Goal: Browse casually: Explore the website without a specific task or goal

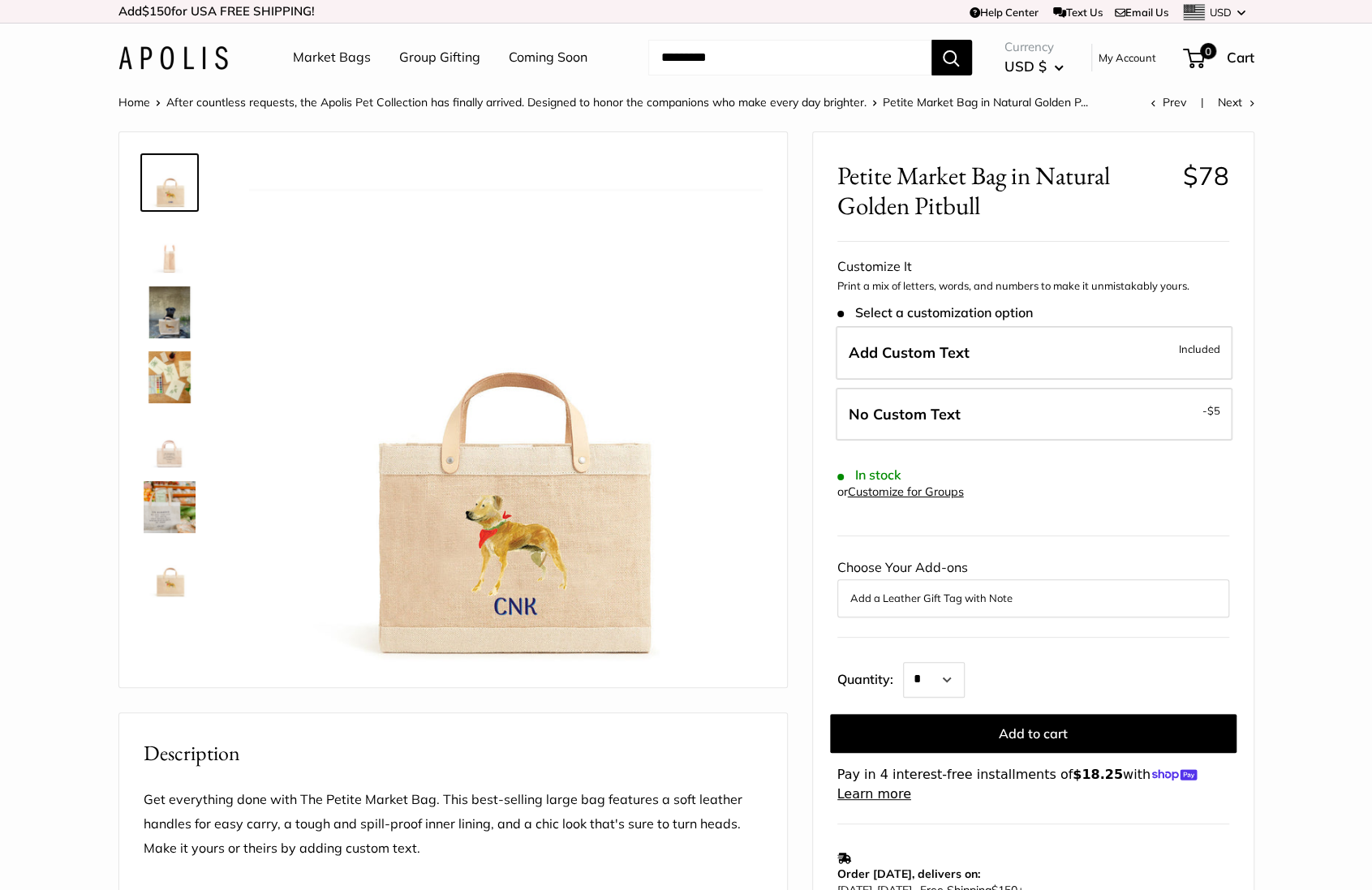
click at [195, 51] on img at bounding box center [173, 58] width 110 height 23
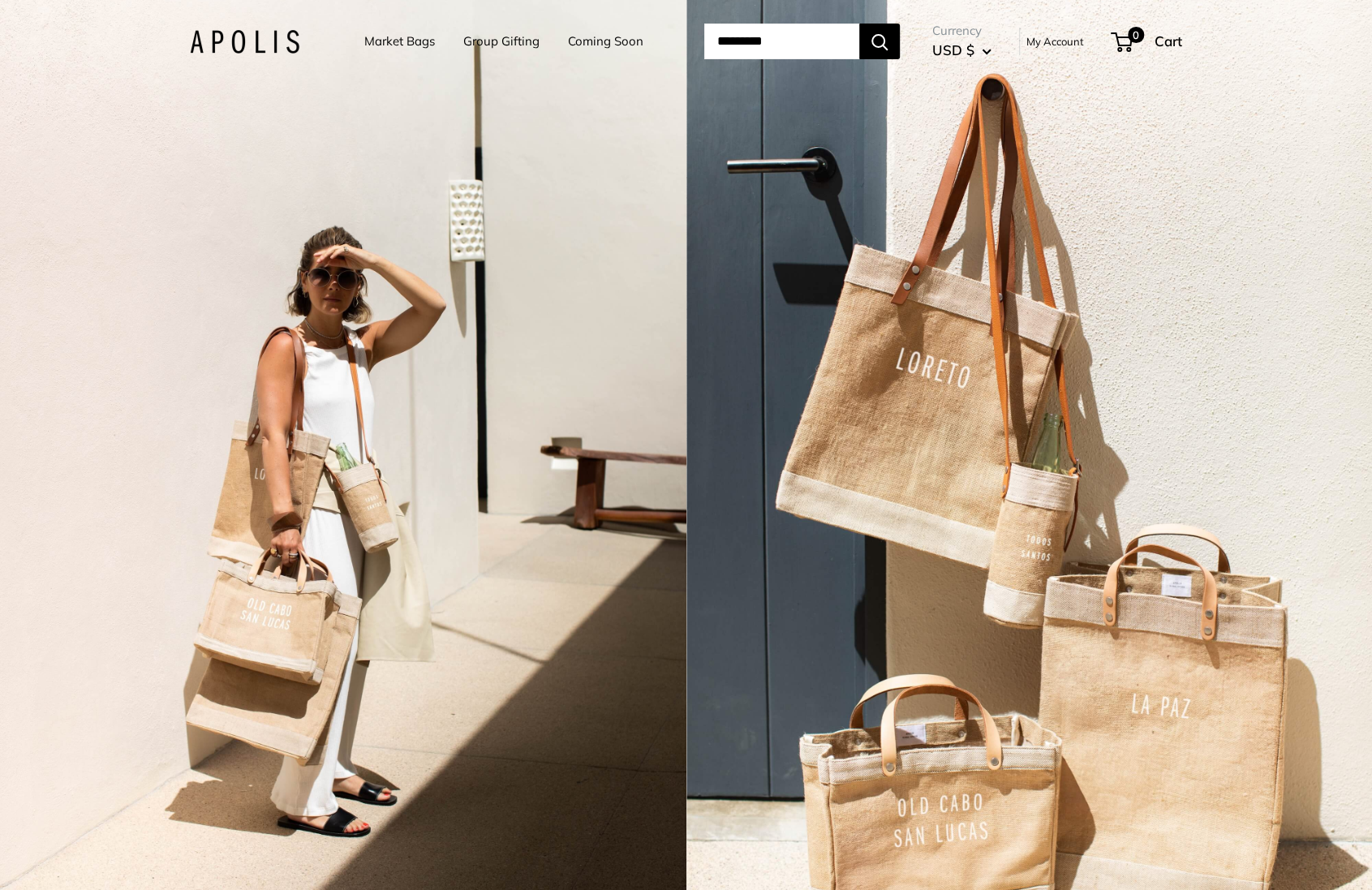
click at [511, 606] on div "2 / 3" at bounding box center [343, 445] width 686 height 890
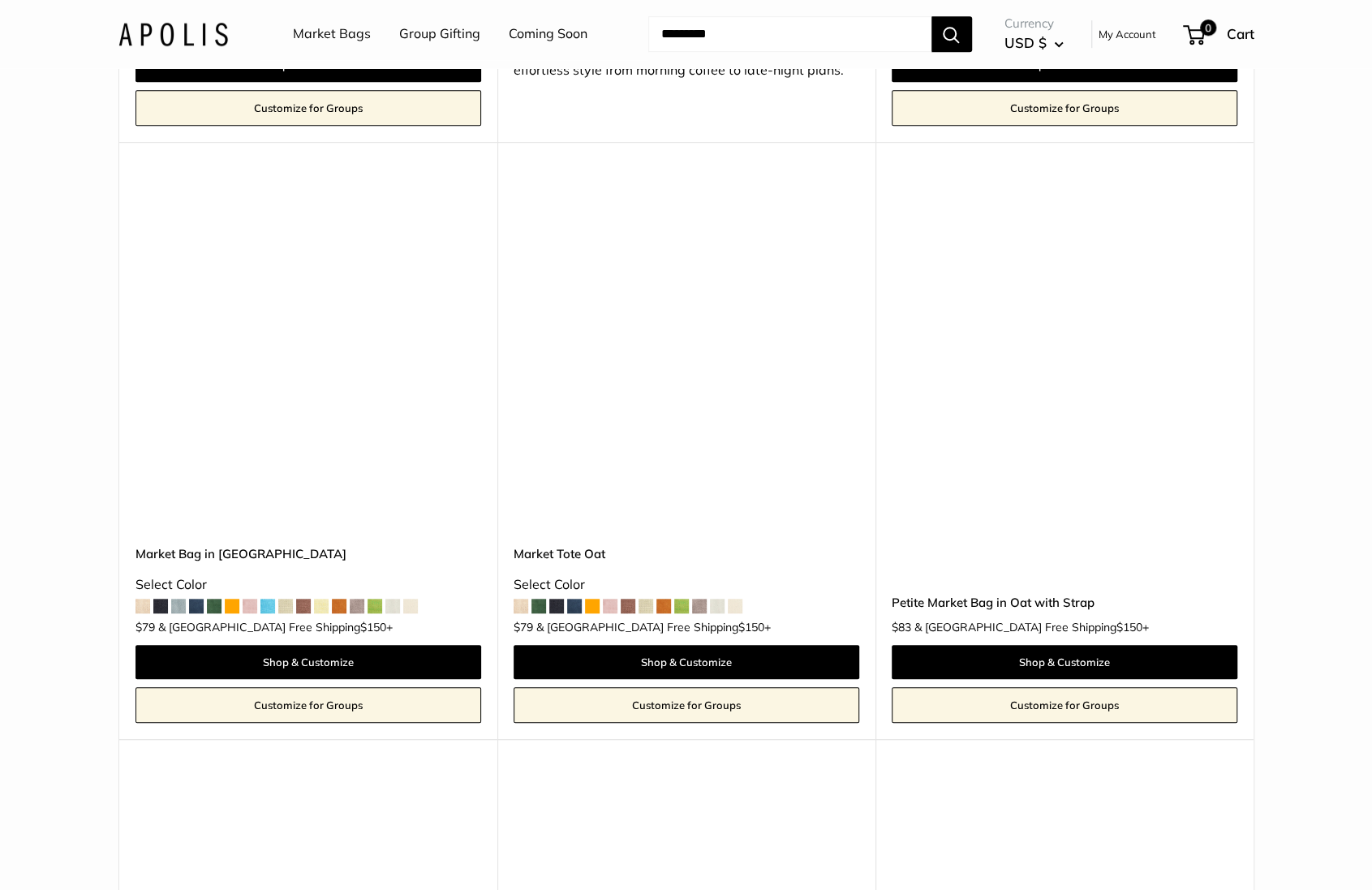
scroll to position [4754, 0]
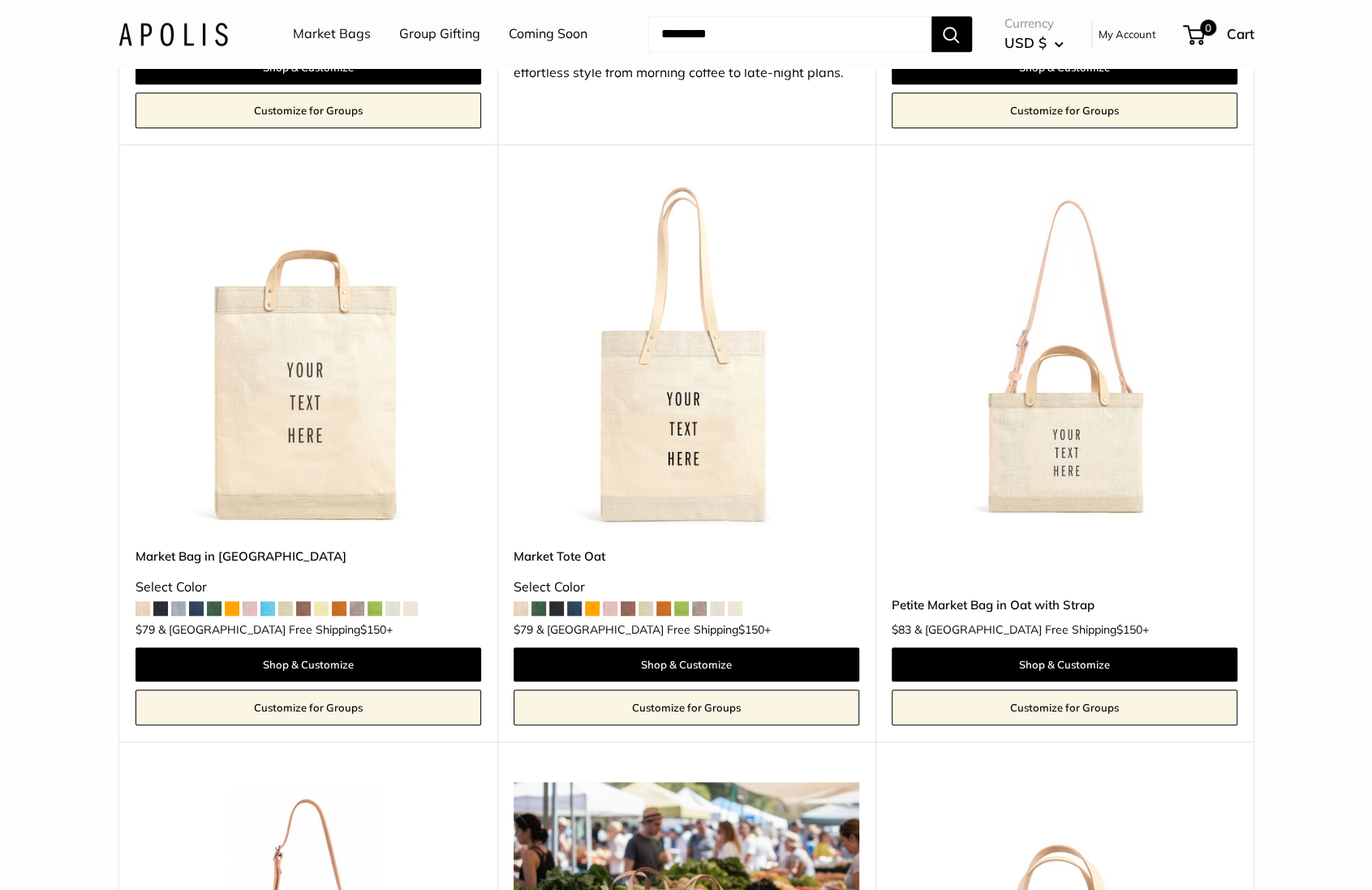
click at [0, 0] on img at bounding box center [0, 0] width 0 height 0
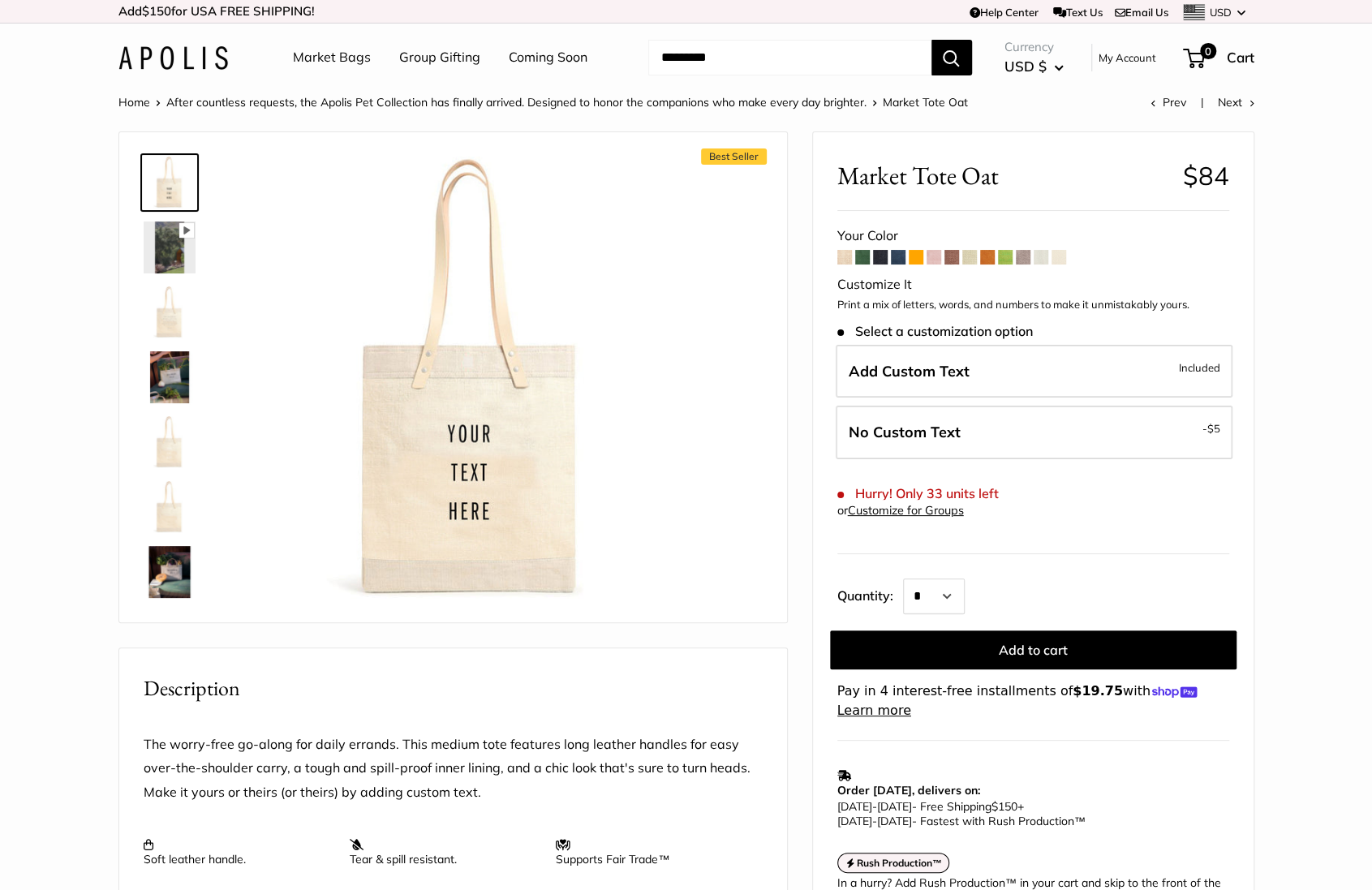
click at [202, 62] on img at bounding box center [173, 58] width 110 height 23
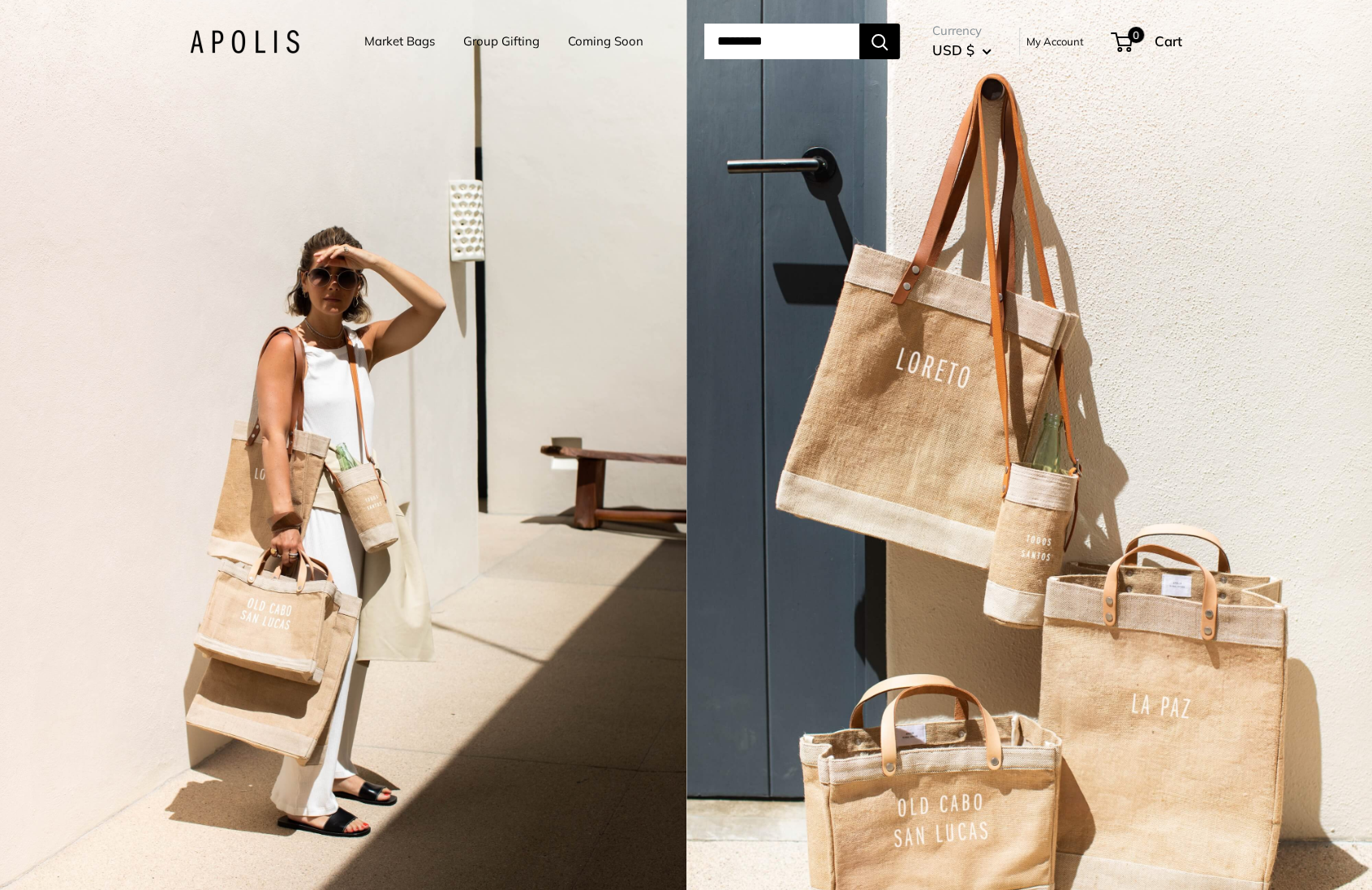
click at [641, 306] on div "2 / 3" at bounding box center [343, 445] width 686 height 890
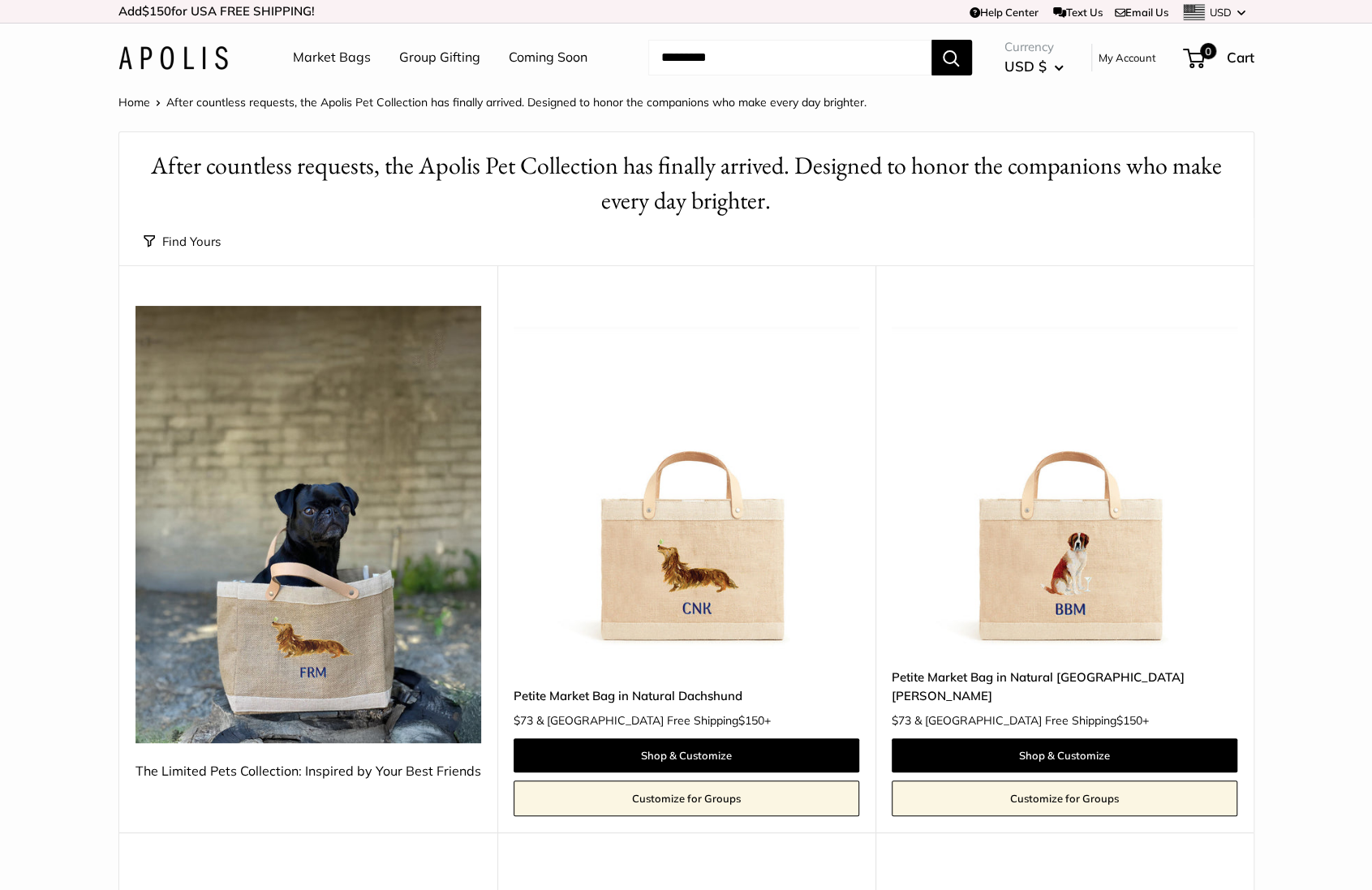
click at [180, 49] on img at bounding box center [173, 58] width 110 height 23
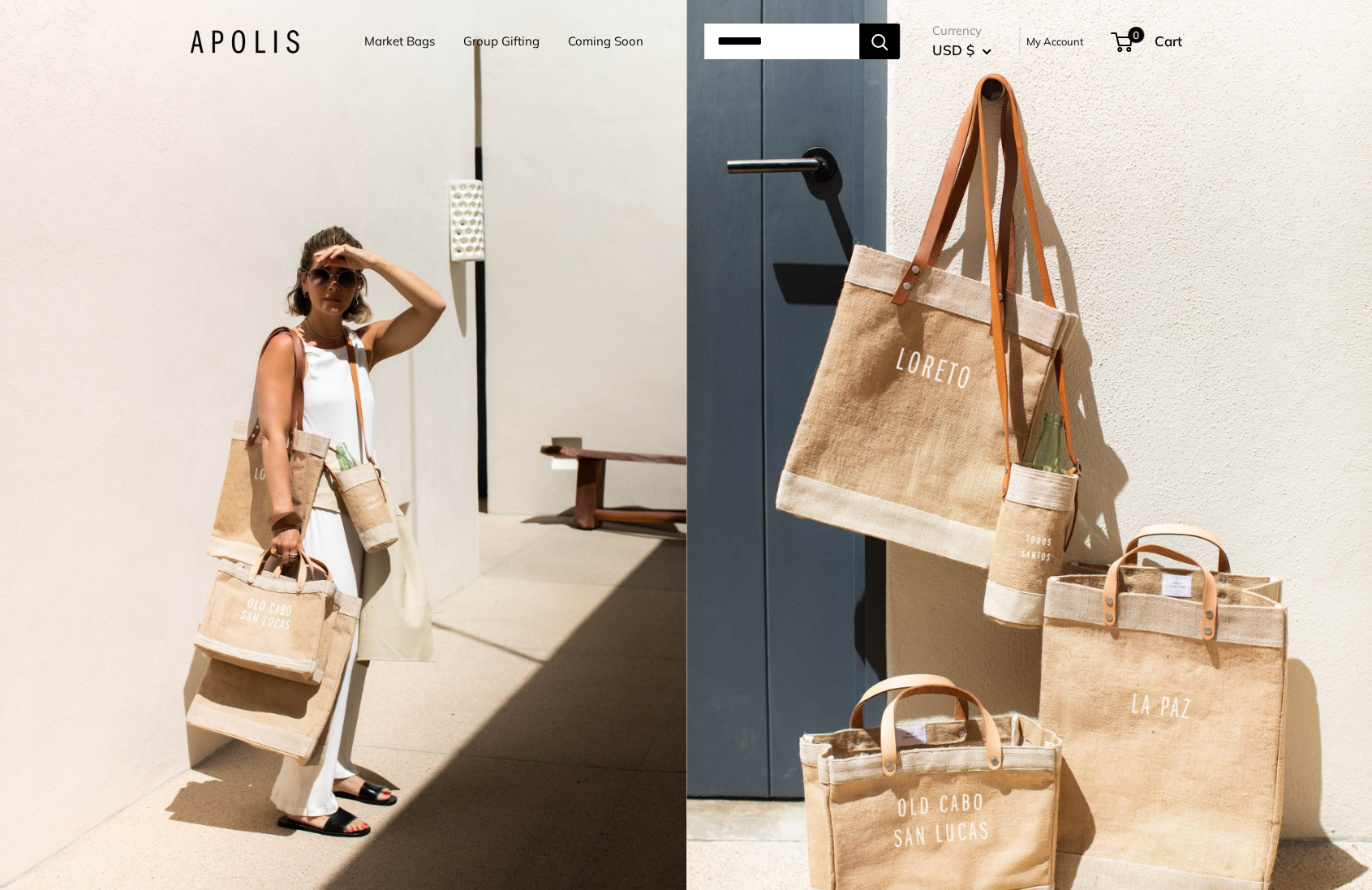
click at [673, 458] on div "2 / 3" at bounding box center [343, 445] width 686 height 890
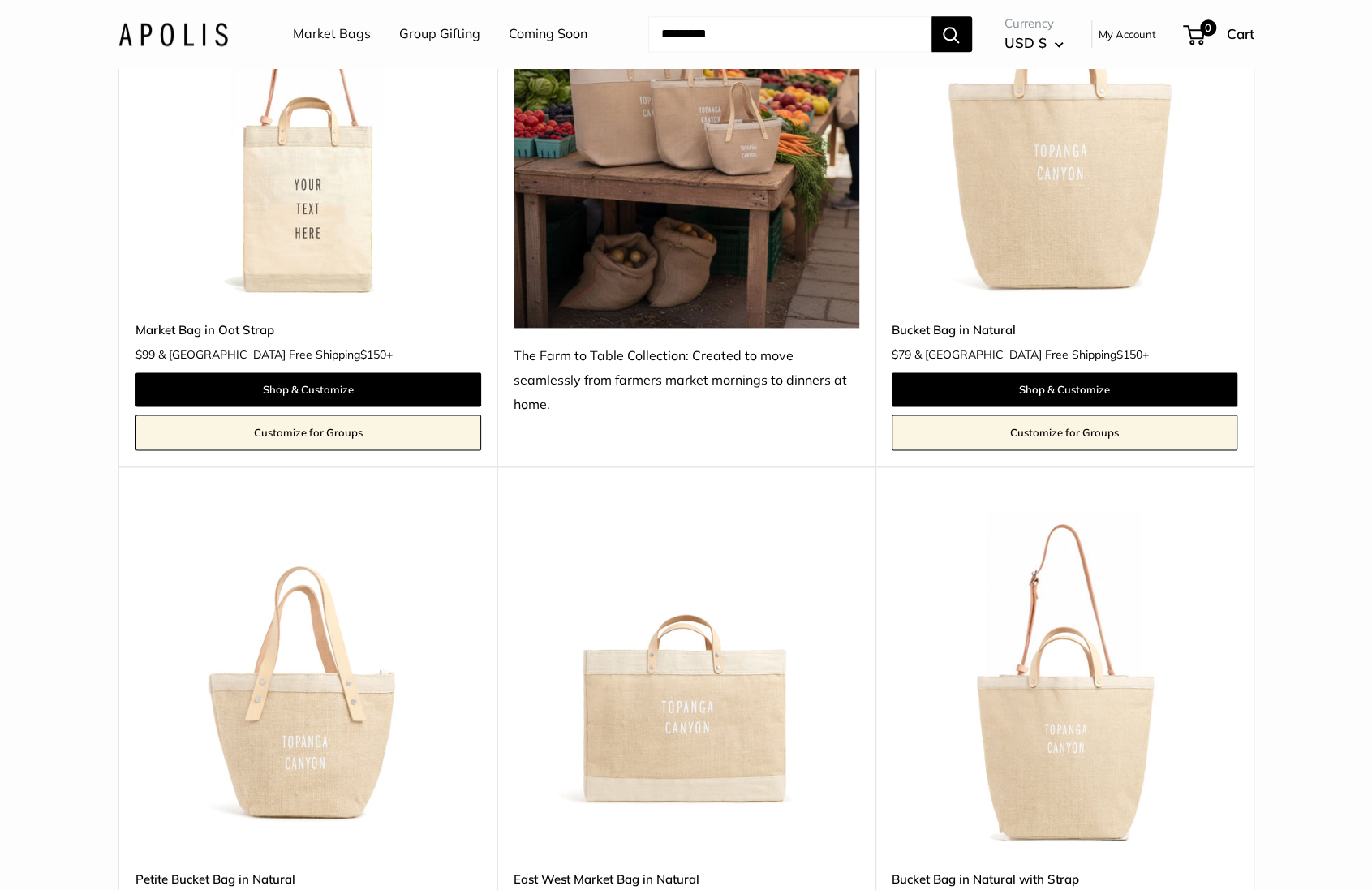
scroll to position [5574, 0]
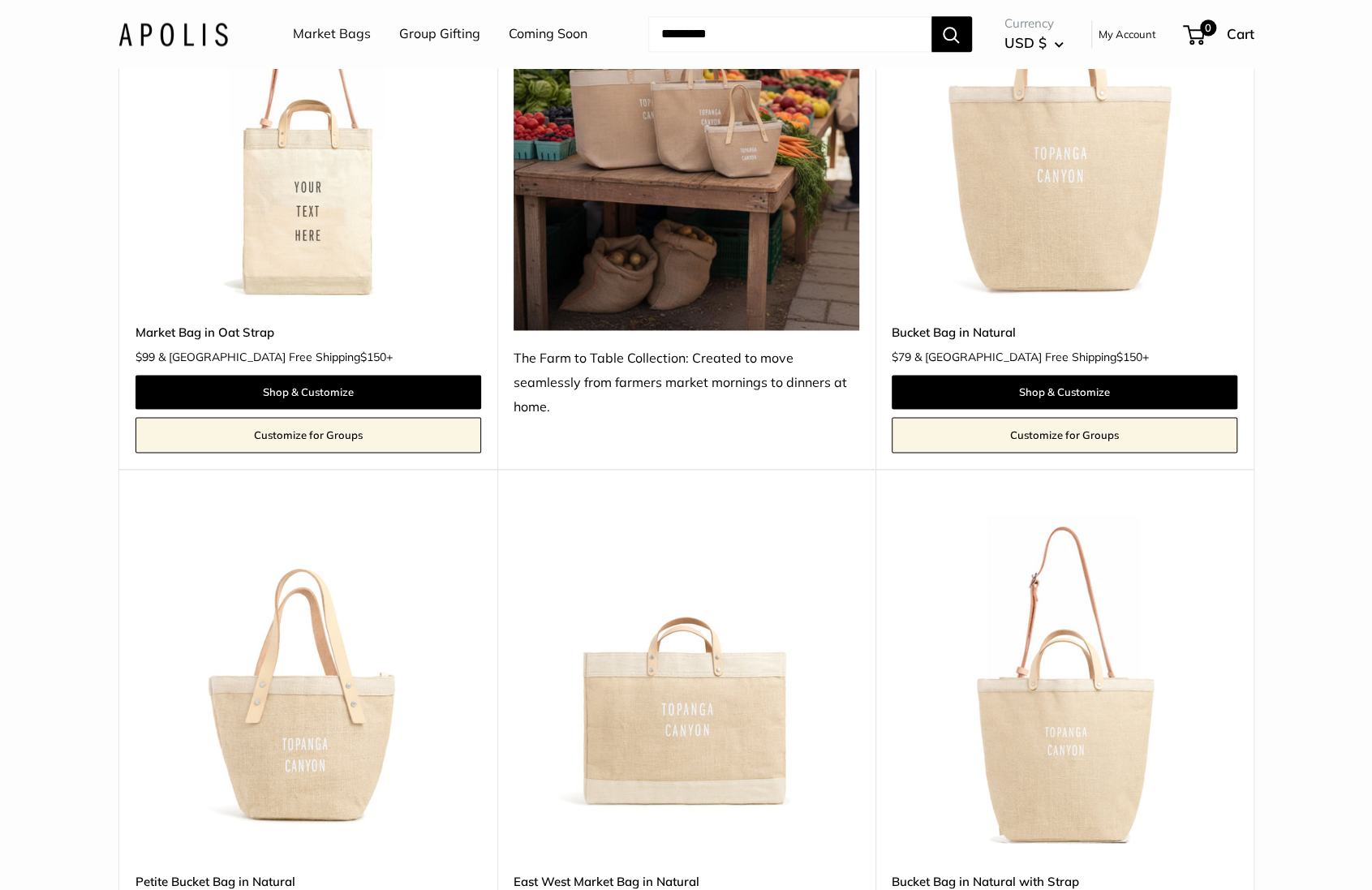
click at [0, 0] on img at bounding box center [0, 0] width 0 height 0
click at [178, 41] on img at bounding box center [173, 34] width 110 height 23
